Goal: Transaction & Acquisition: Purchase product/service

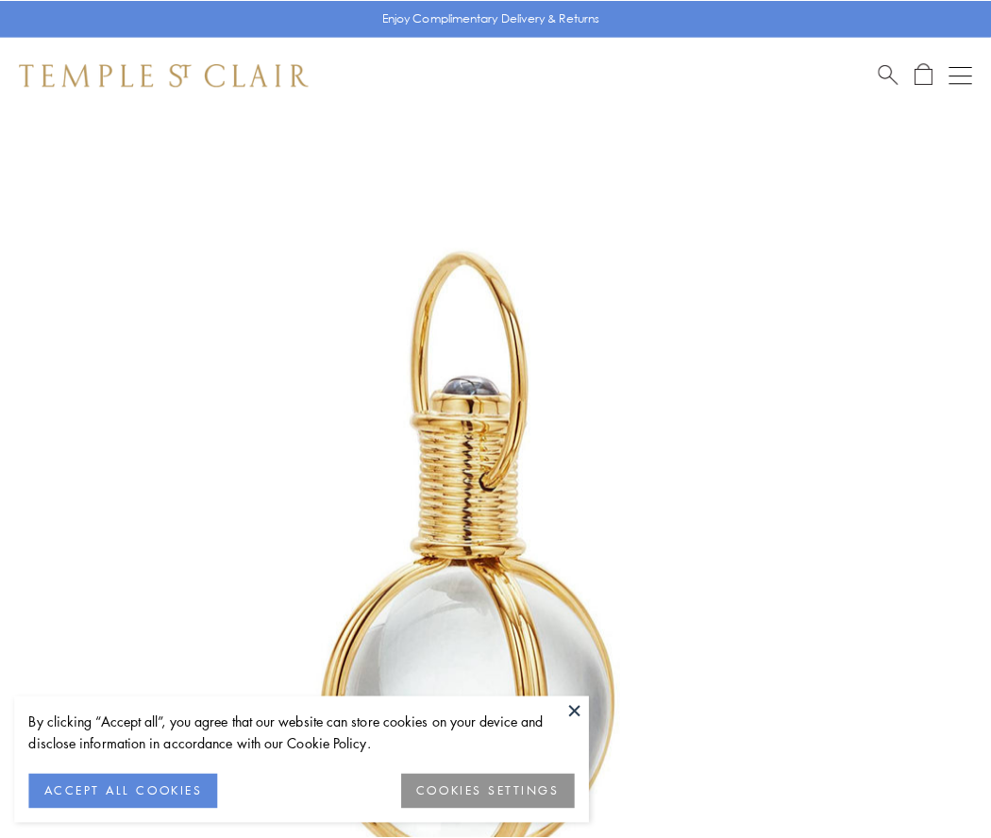
scroll to position [493, 0]
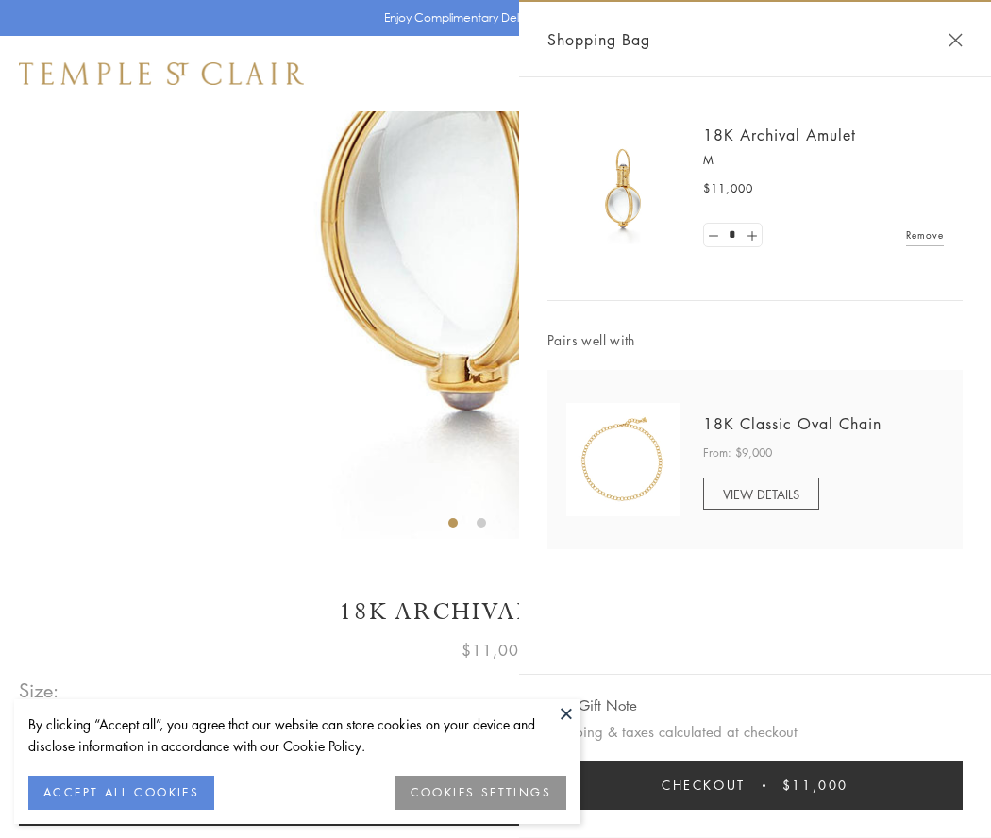
click at [755, 785] on button "Checkout $11,000" at bounding box center [754, 785] width 415 height 49
